Goal: Information Seeking & Learning: Learn about a topic

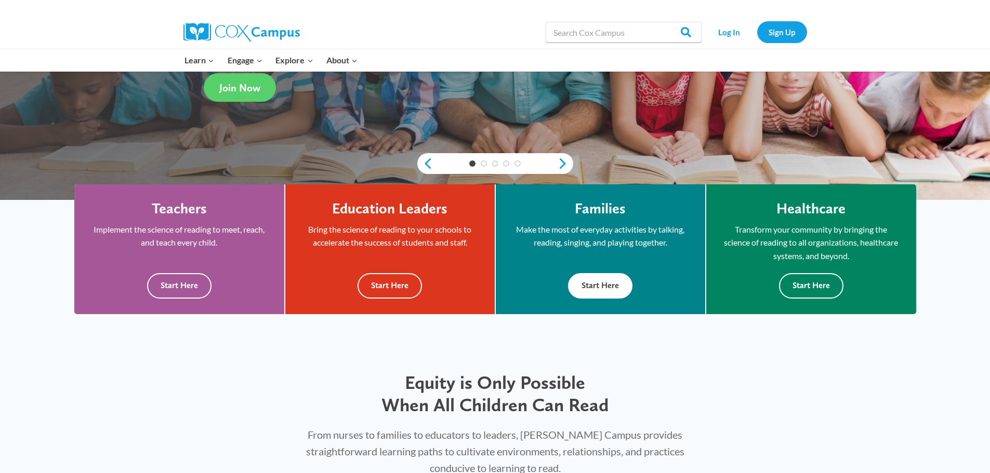
scroll to position [208, 0]
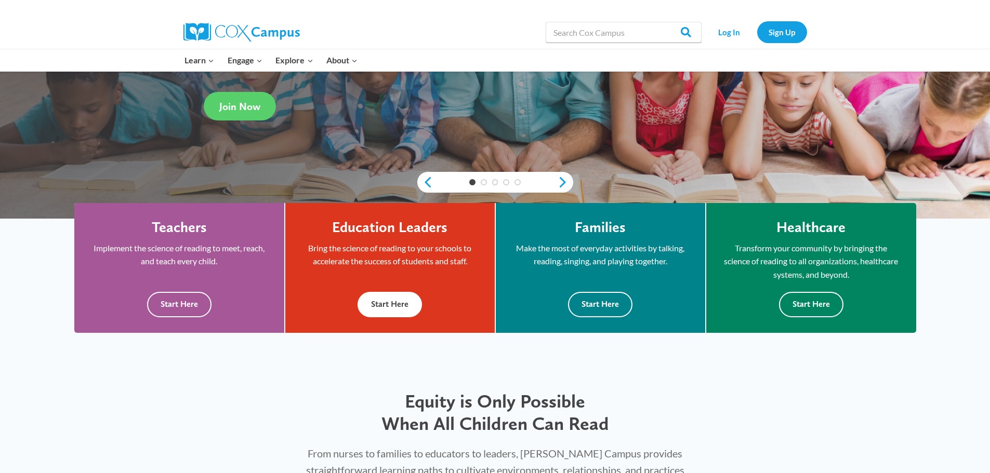
click at [404, 300] on button "Start Here" at bounding box center [389, 304] width 64 height 25
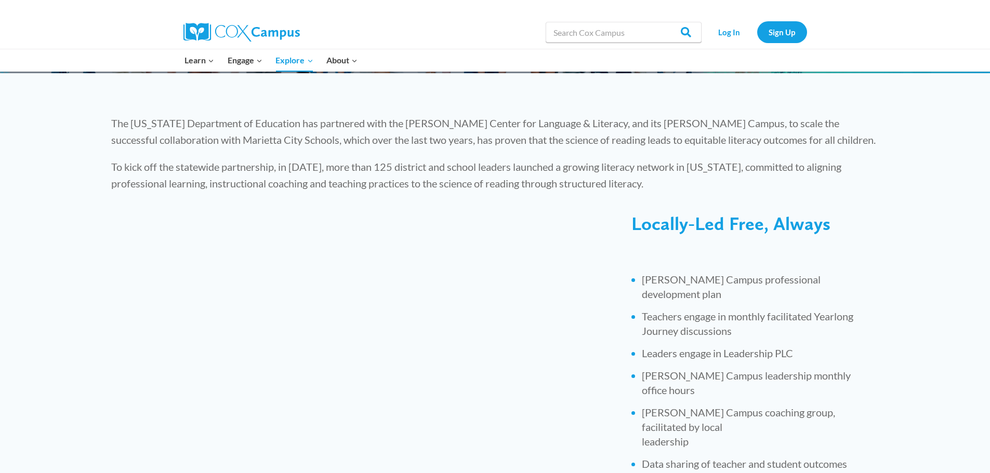
scroll to position [249, 0]
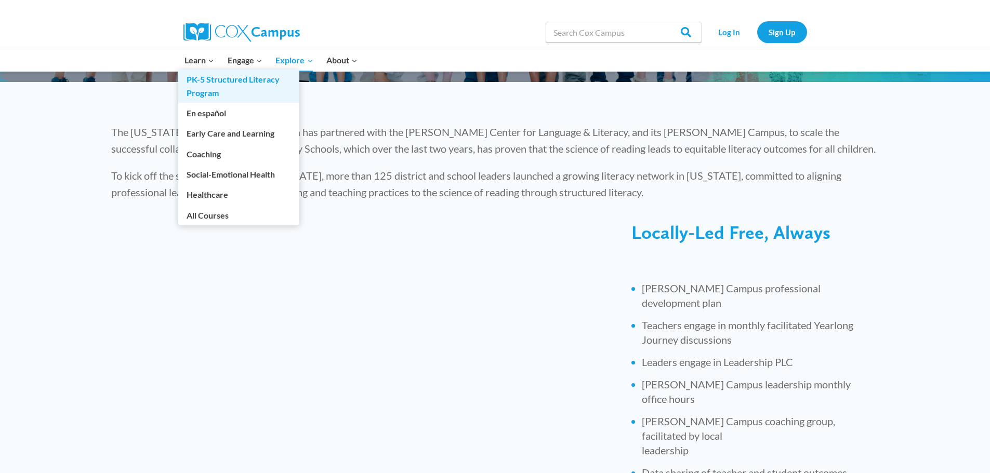
click at [218, 88] on link "PK-5 Structured Literacy Program" at bounding box center [238, 86] width 121 height 33
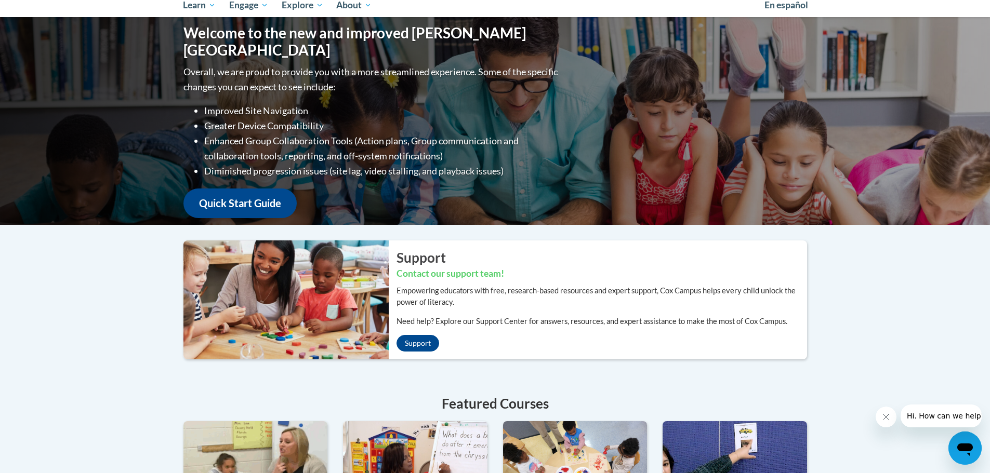
scroll to position [63, 0]
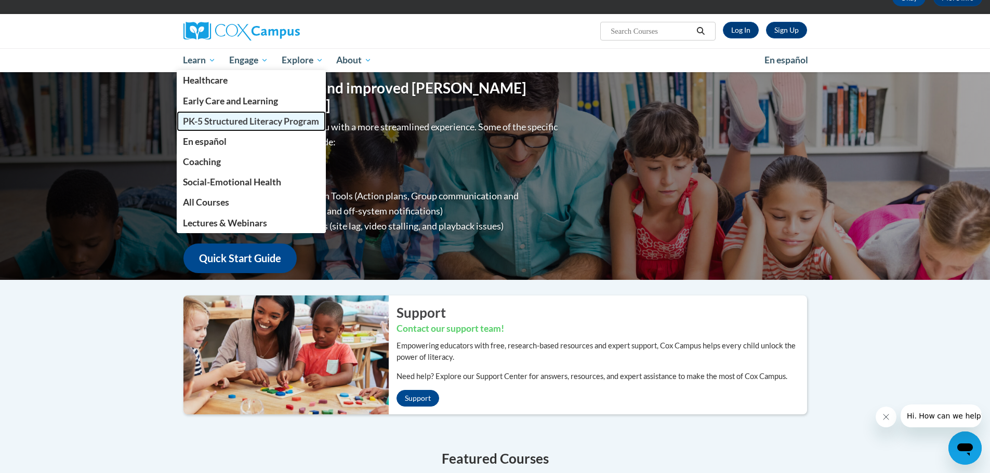
click at [195, 121] on span "PK-5 Structured Literacy Program" at bounding box center [251, 121] width 136 height 11
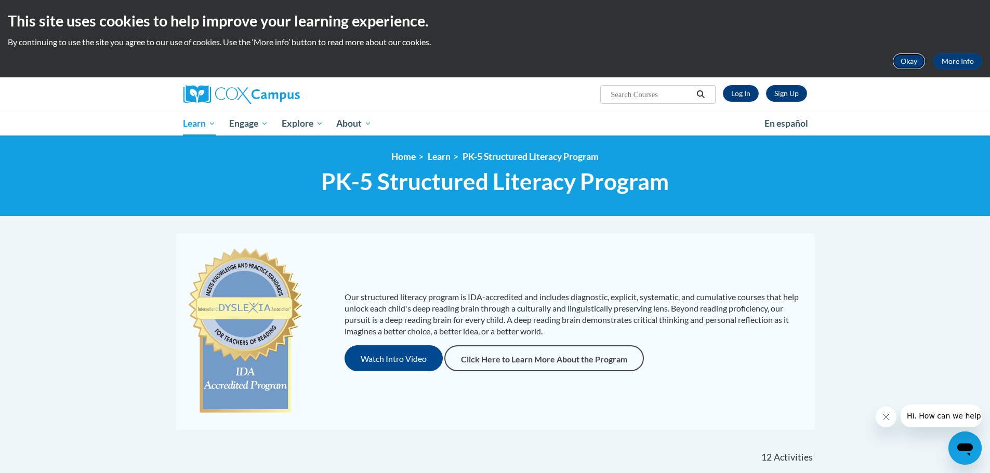
click at [918, 66] on button "Okay" at bounding box center [908, 61] width 33 height 17
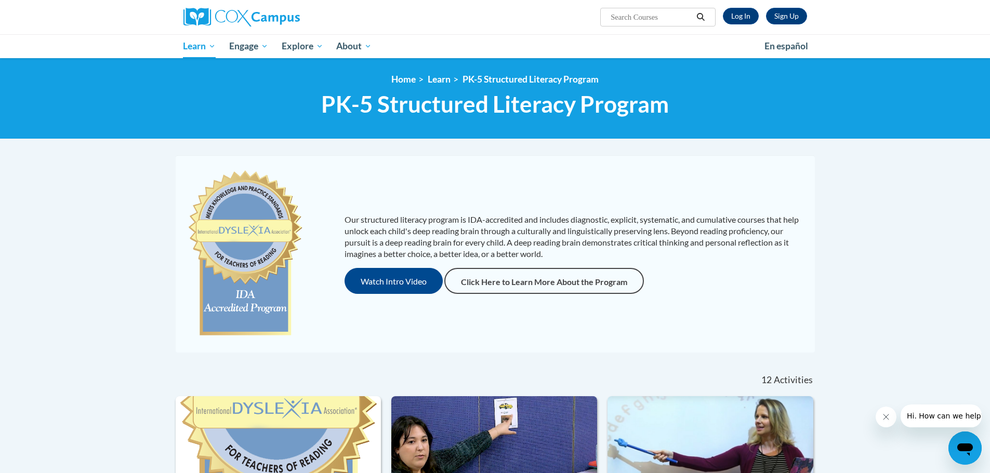
click at [886, 413] on icon "Close message from company" at bounding box center [885, 417] width 8 height 8
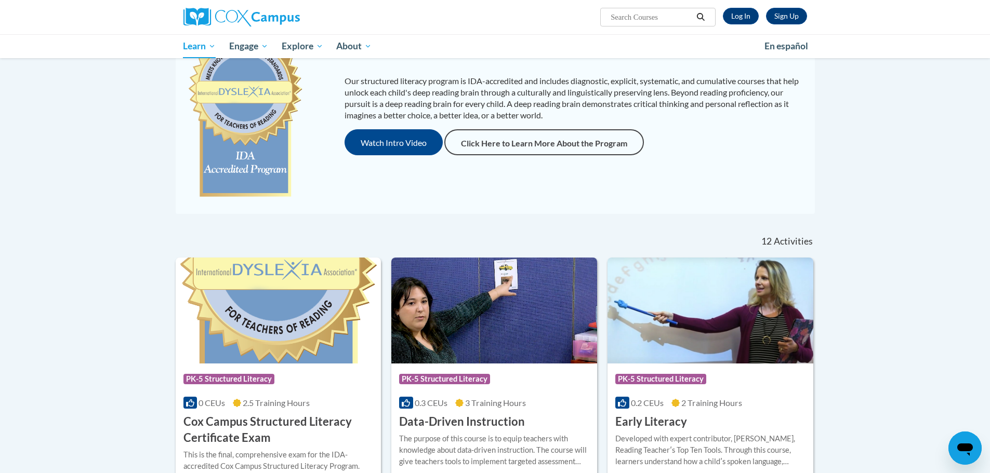
scroll to position [208, 0]
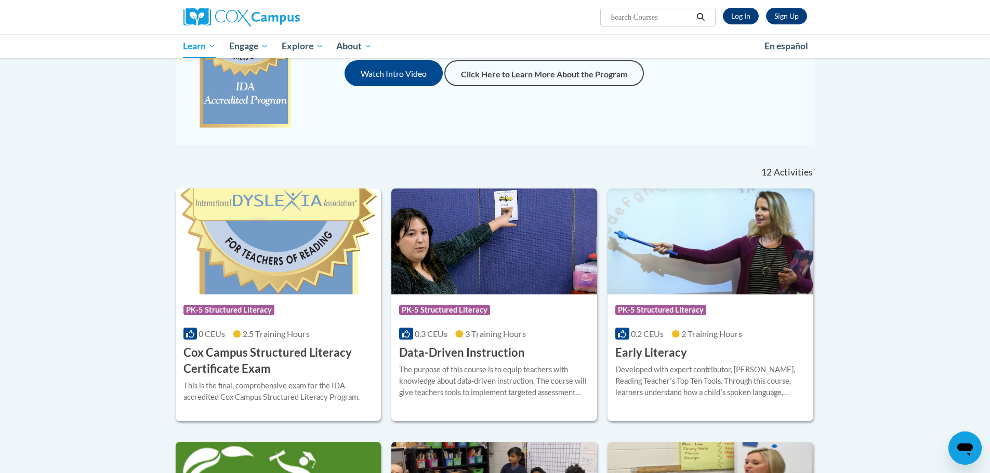
click at [502, 257] on img at bounding box center [494, 242] width 206 height 106
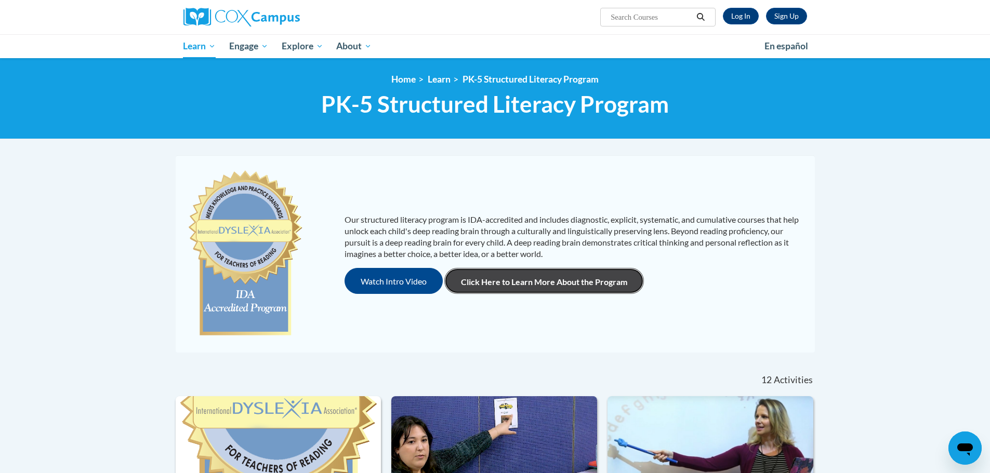
click at [534, 281] on link "Click Here to Learn More About the Program" at bounding box center [543, 281] width 199 height 26
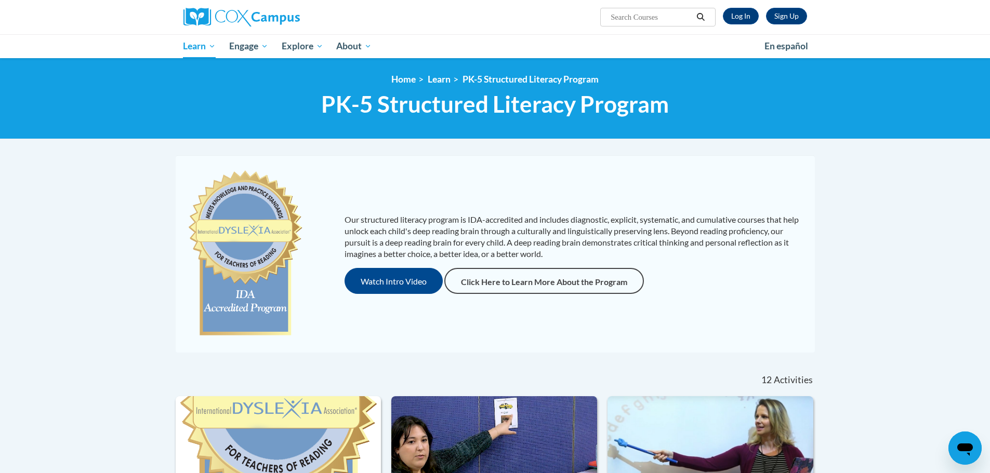
drag, startPoint x: 844, startPoint y: 274, endPoint x: 845, endPoint y: 163, distance: 111.2
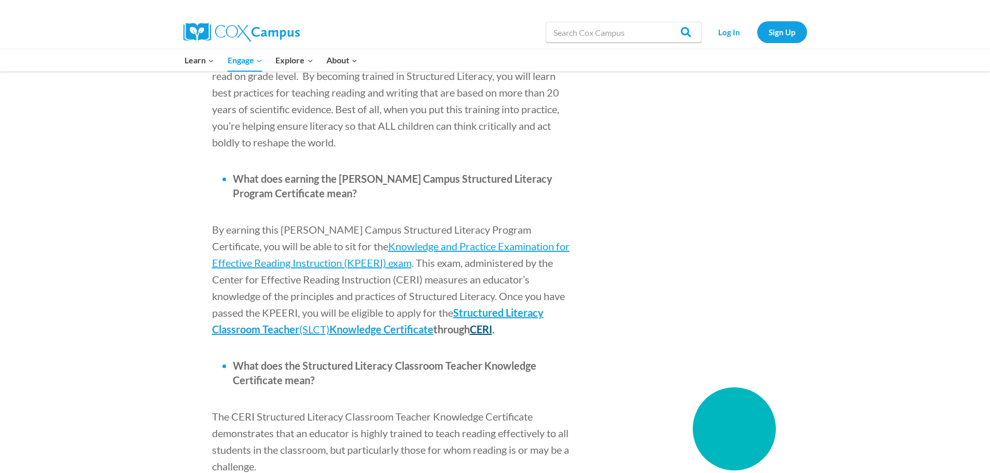
scroll to position [1222, 0]
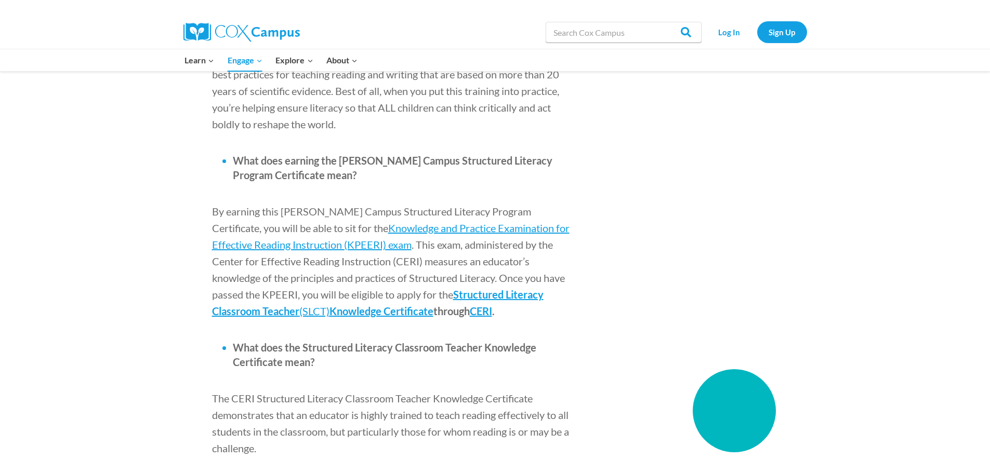
click at [431, 250] on p "By earning this Cox Campus Structured Literacy Program Certificate, you will be…" at bounding box center [394, 261] width 364 height 116
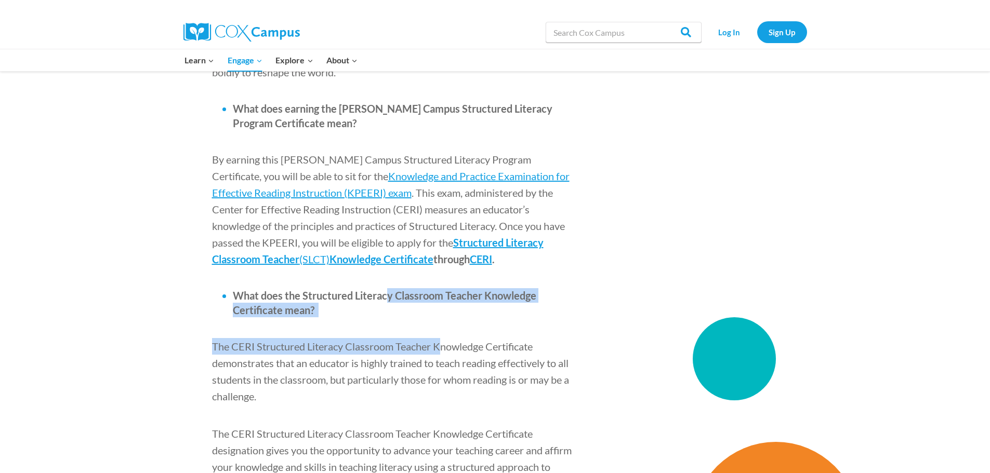
drag, startPoint x: 425, startPoint y: 250, endPoint x: 445, endPoint y: 260, distance: 22.1
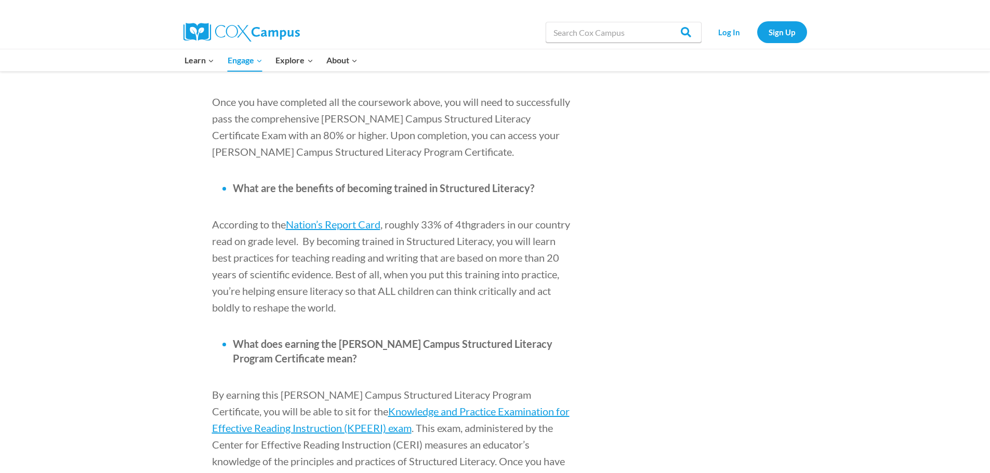
scroll to position [1091, 0]
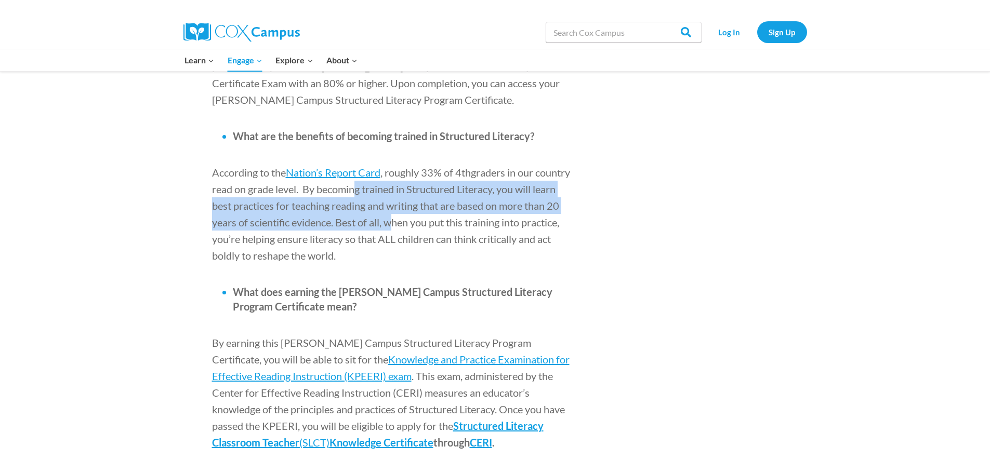
drag, startPoint x: 388, startPoint y: 118, endPoint x: 399, endPoint y: 153, distance: 36.6
click at [399, 166] on span "graders in our country read on grade level. By becoming trained in Structured L…" at bounding box center [391, 214] width 358 height 96
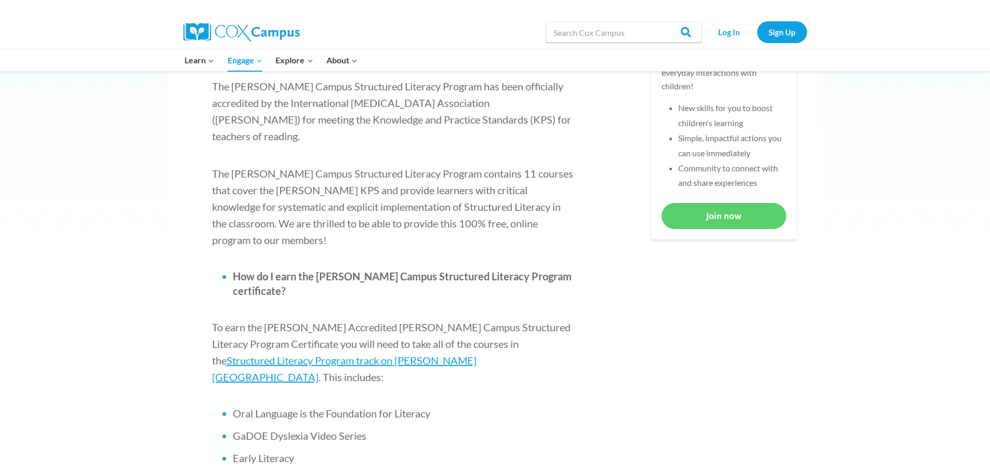
scroll to position [208, 0]
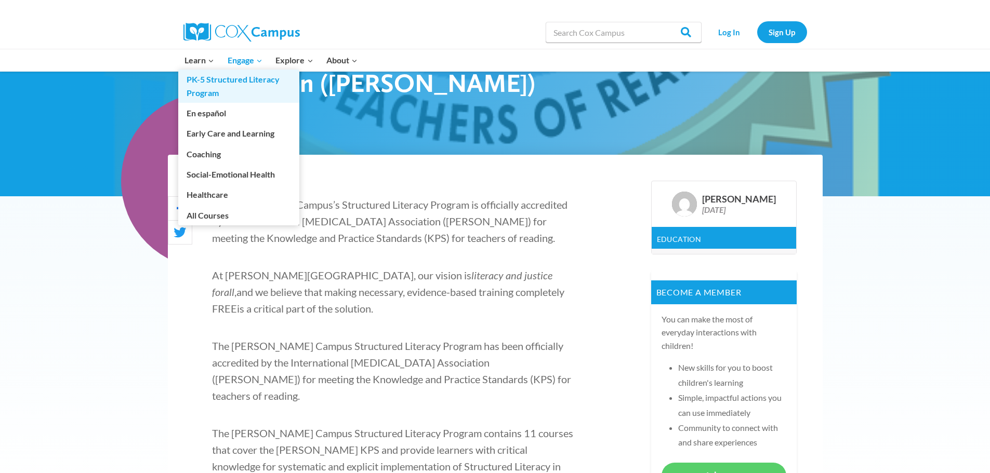
click at [207, 89] on link "PK-5 Structured Literacy Program" at bounding box center [238, 86] width 121 height 33
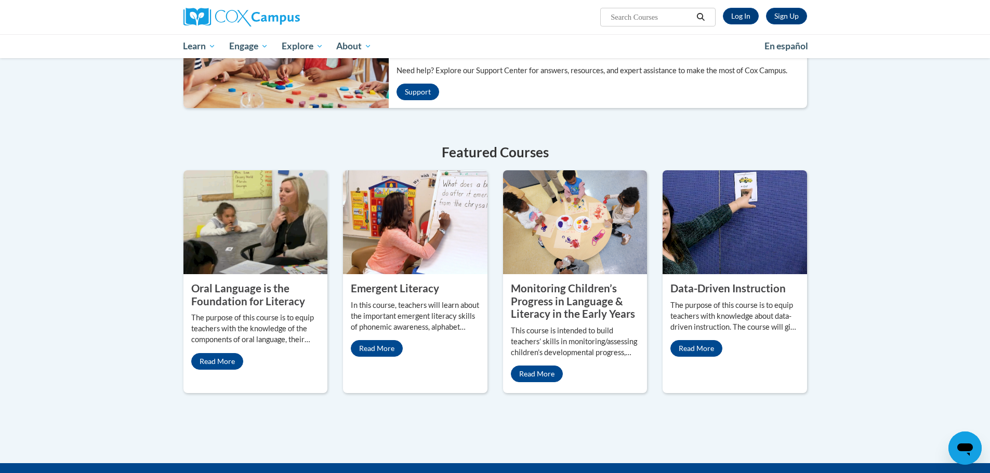
scroll to position [260, 0]
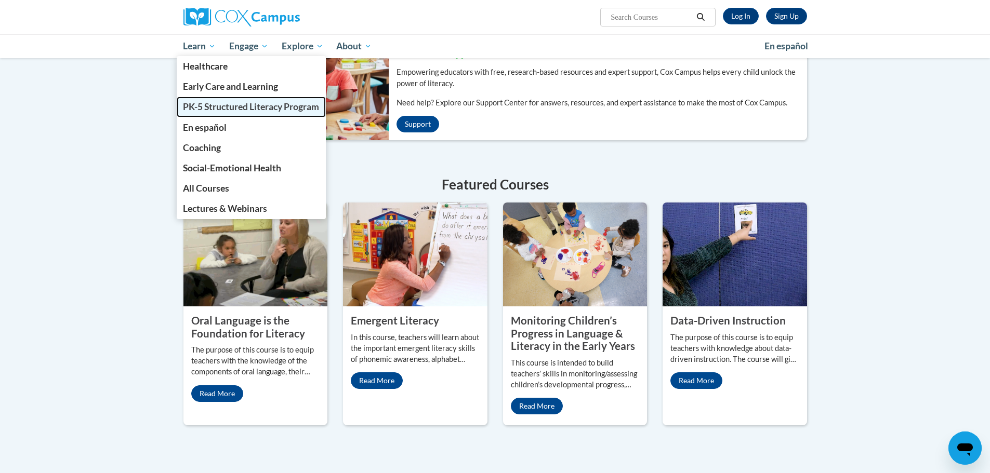
click at [202, 99] on link "PK-5 Structured Literacy Program" at bounding box center [252, 107] width 150 height 20
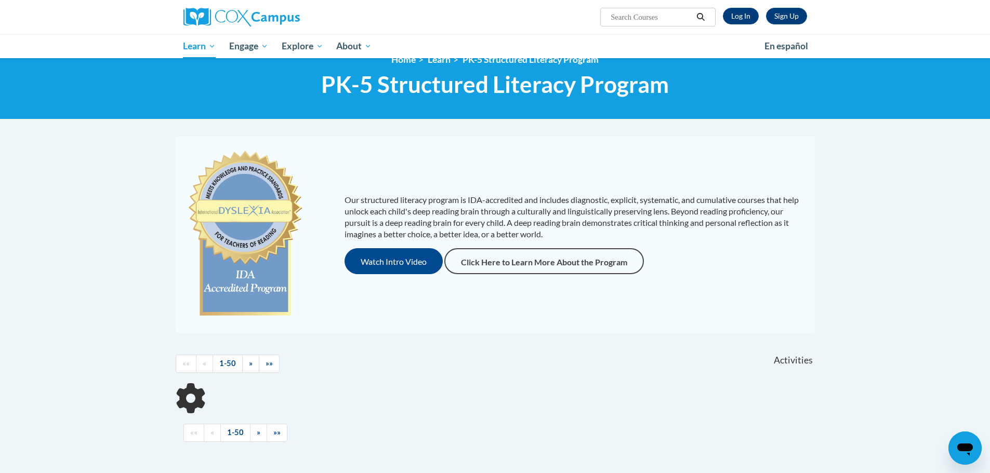
scroll to position [104, 0]
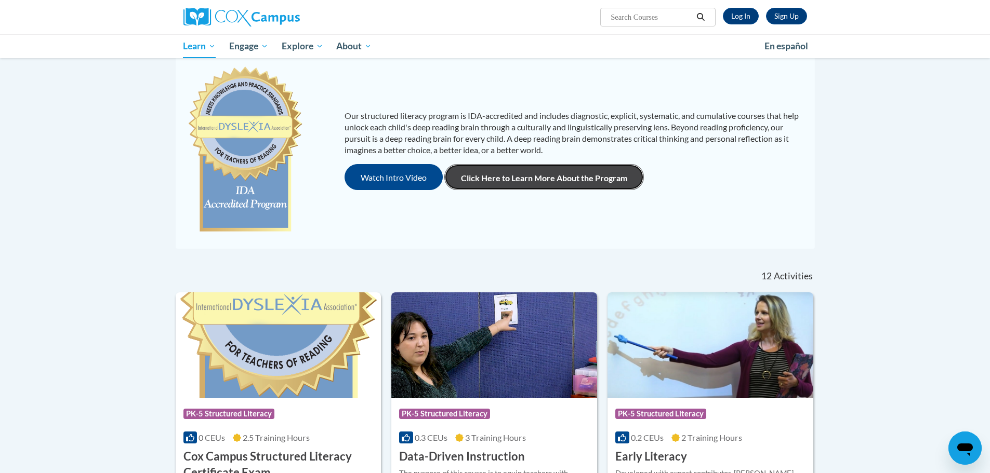
click at [543, 184] on link "Click Here to Learn More About the Program" at bounding box center [543, 177] width 199 height 26
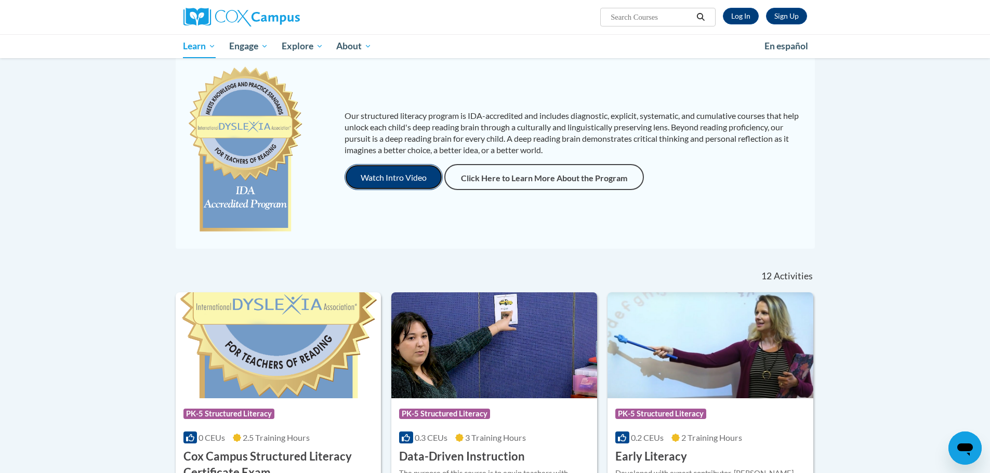
click at [401, 184] on button "Watch Intro Video" at bounding box center [393, 177] width 98 height 26
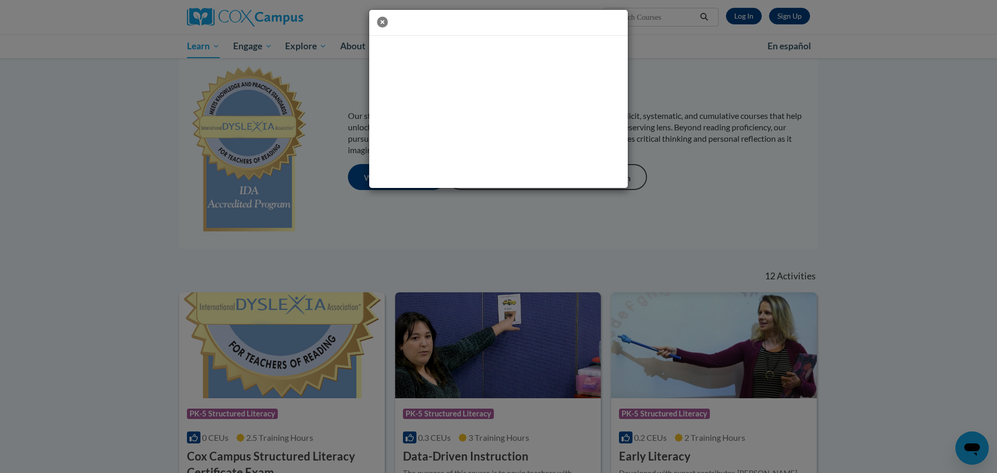
click at [382, 21] on icon "button" at bounding box center [382, 22] width 11 height 11
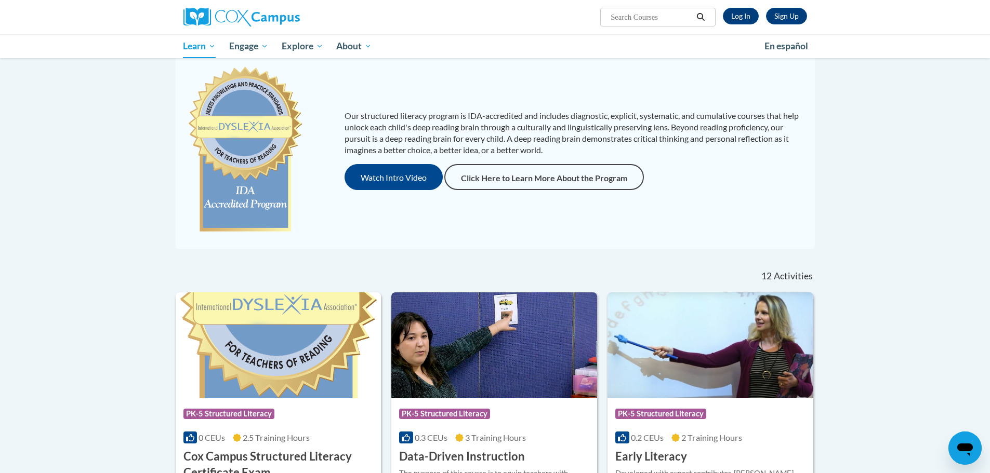
scroll to position [156, 0]
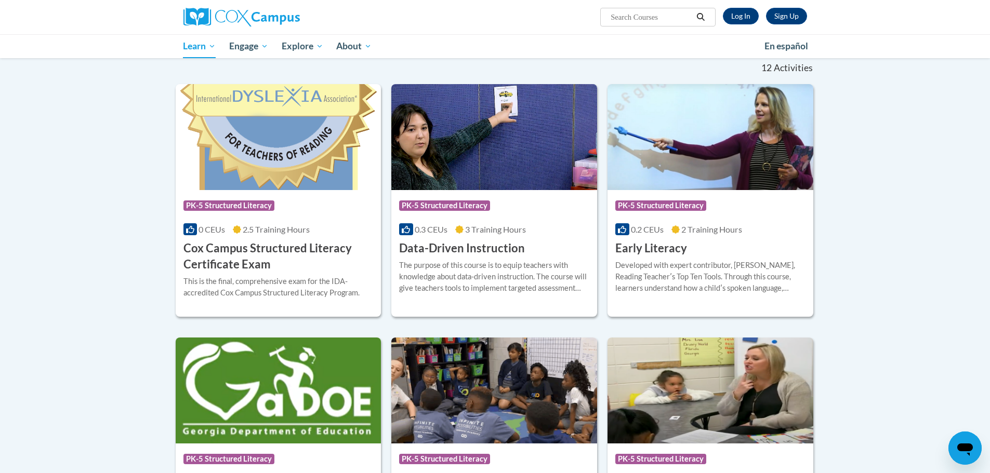
scroll to position [312, 0]
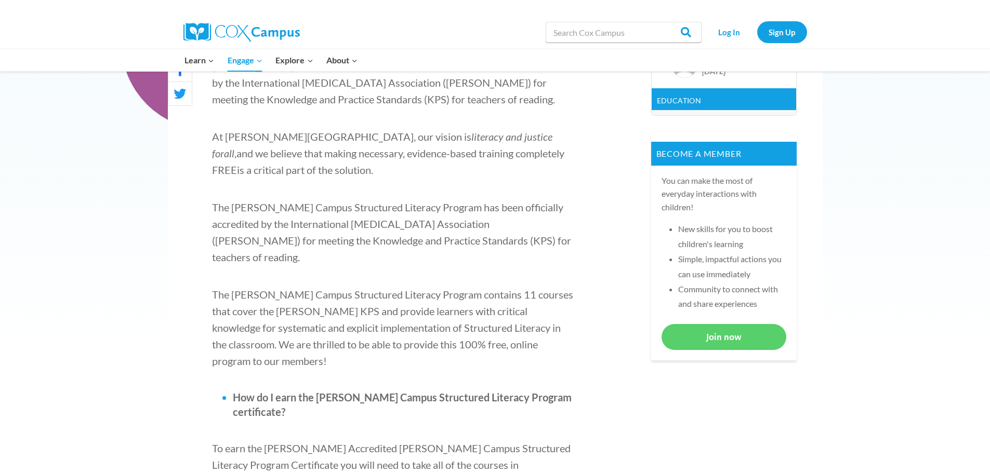
scroll to position [364, 0]
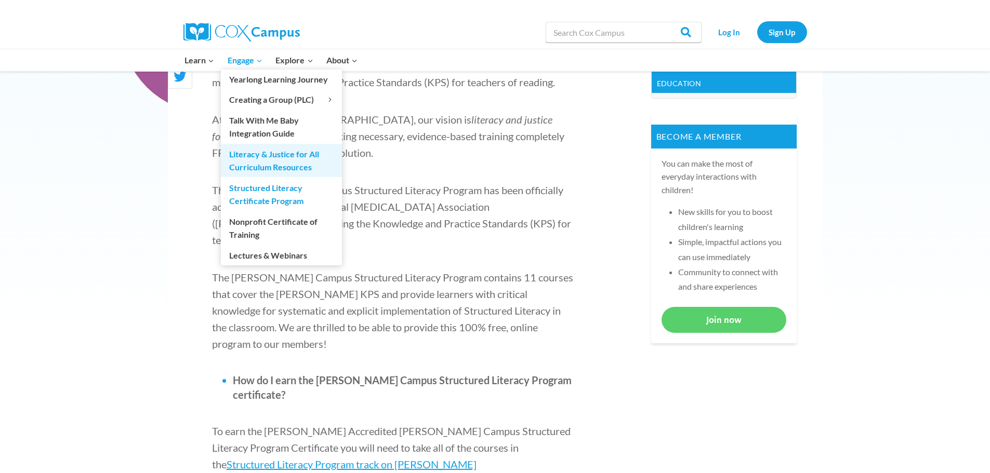
click at [329, 177] on link "Literacy & Justice for All Curriculum Resources" at bounding box center [281, 160] width 121 height 33
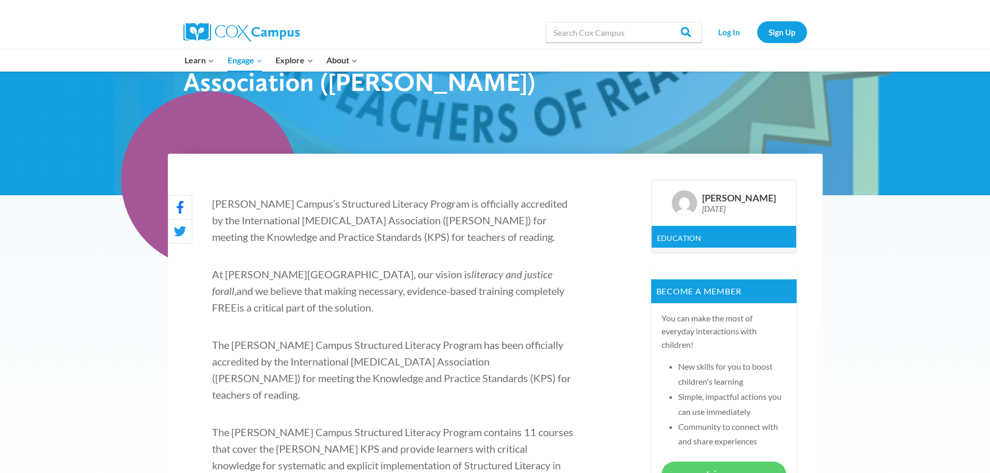
scroll to position [208, 0]
